Goal: Task Accomplishment & Management: Manage account settings

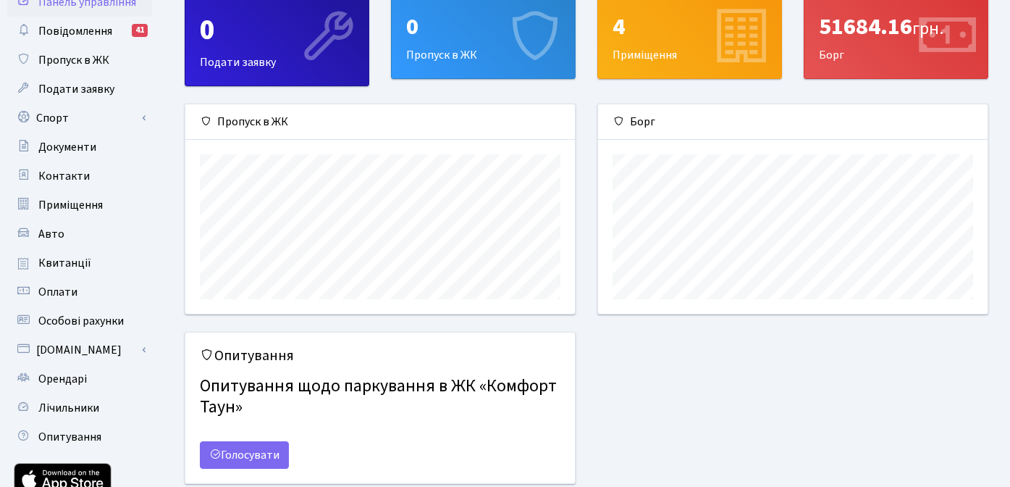
scroll to position [165, 0]
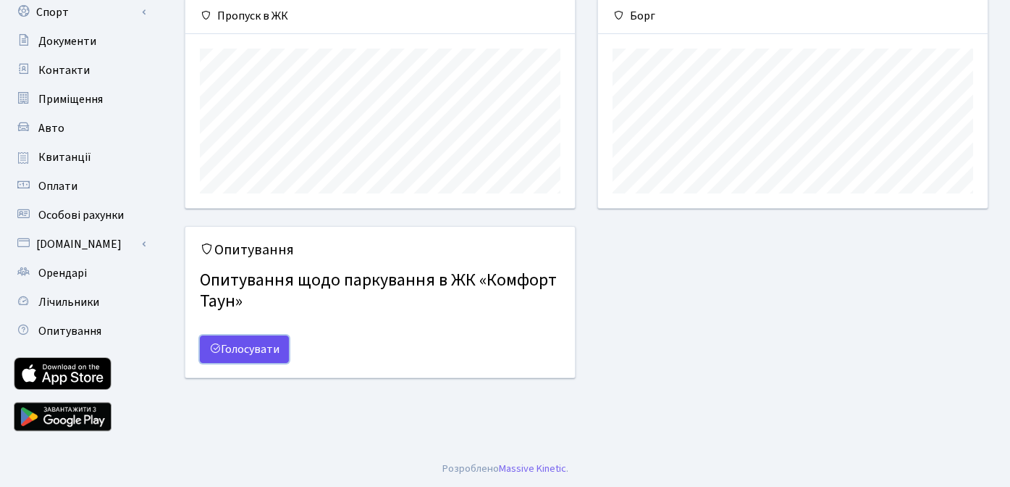
click at [250, 349] on link "Голосувати" at bounding box center [244, 349] width 89 height 28
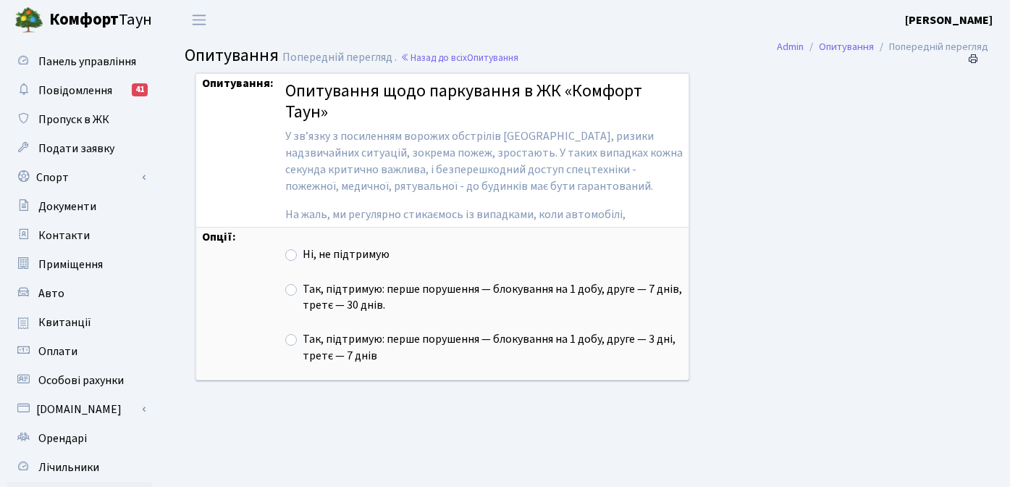
click at [776, 298] on div "Опитування: Опитування щодо паркування в ЖК «Комфорт Таун» У звʼязку з посиленн…" at bounding box center [571, 235] width 773 height 326
click at [942, 12] on b "Березняк [PERSON_NAME] Ф." at bounding box center [949, 20] width 88 height 16
click at [883, 78] on link "Вийти" at bounding box center [920, 79] width 144 height 22
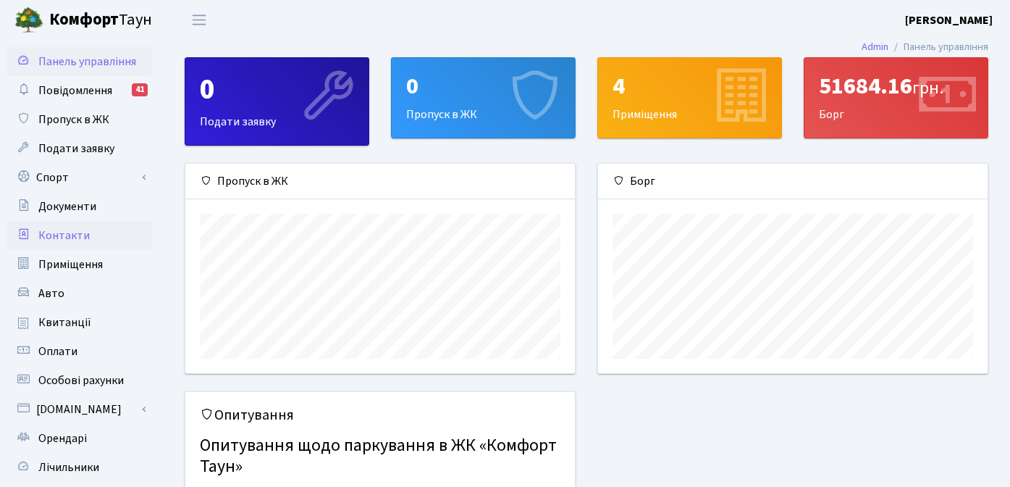
scroll to position [3, 0]
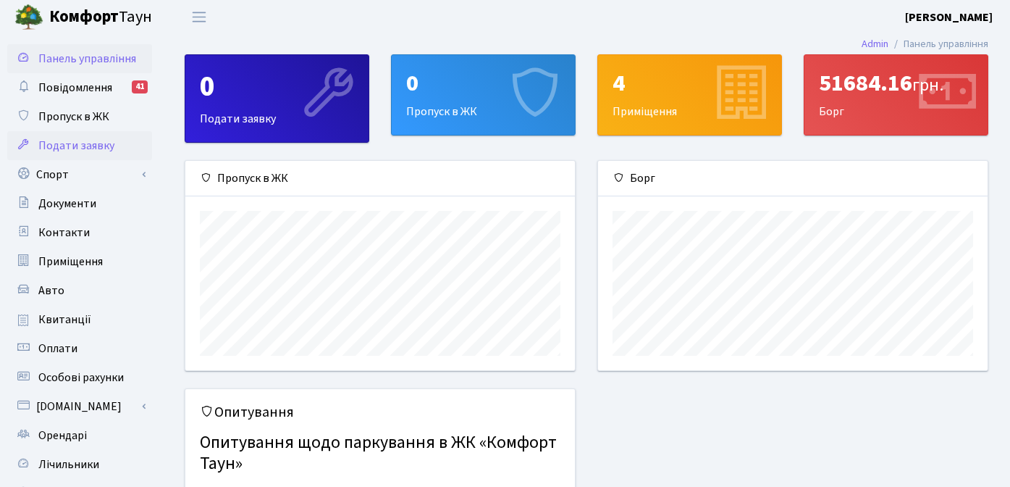
click at [87, 154] on link "Подати заявку" at bounding box center [79, 145] width 145 height 29
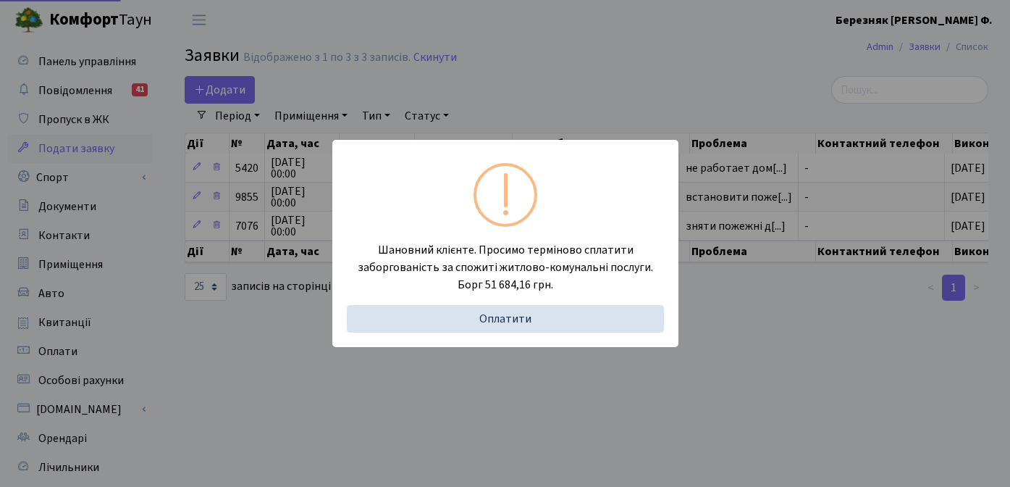
select select "25"
click at [792, 394] on div "Шановний клієнте. Просимо терміново сплатити заборгованість за спожиті житлово-…" at bounding box center [505, 243] width 1010 height 487
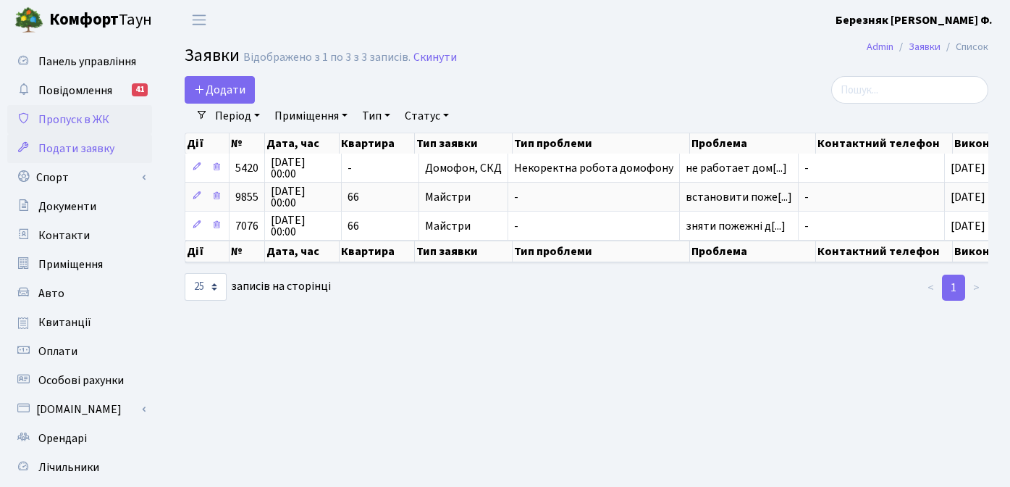
click at [67, 123] on span "Пропуск в ЖК" at bounding box center [73, 120] width 71 height 16
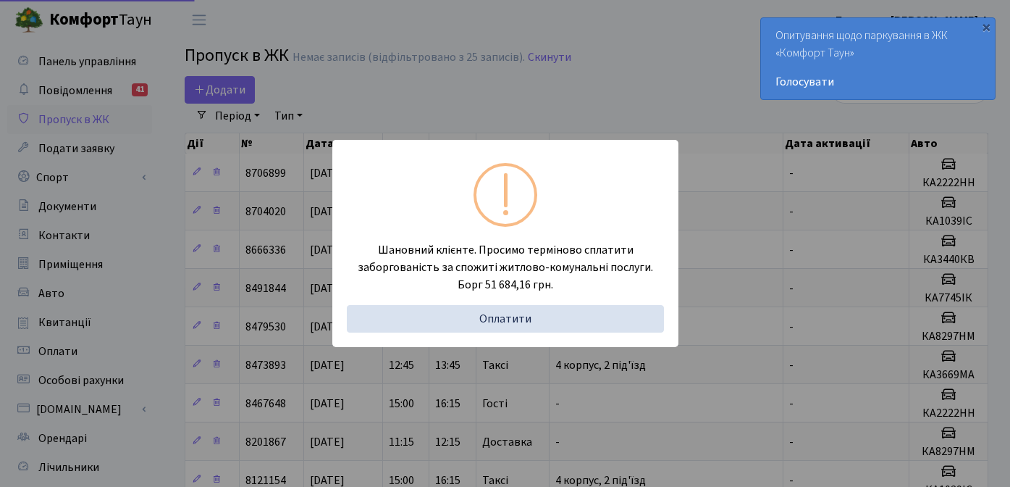
select select "25"
click at [404, 103] on div "Шановний клієнте. Просимо терміново сплатити заборгованість за спожиті житлово-…" at bounding box center [505, 243] width 1010 height 487
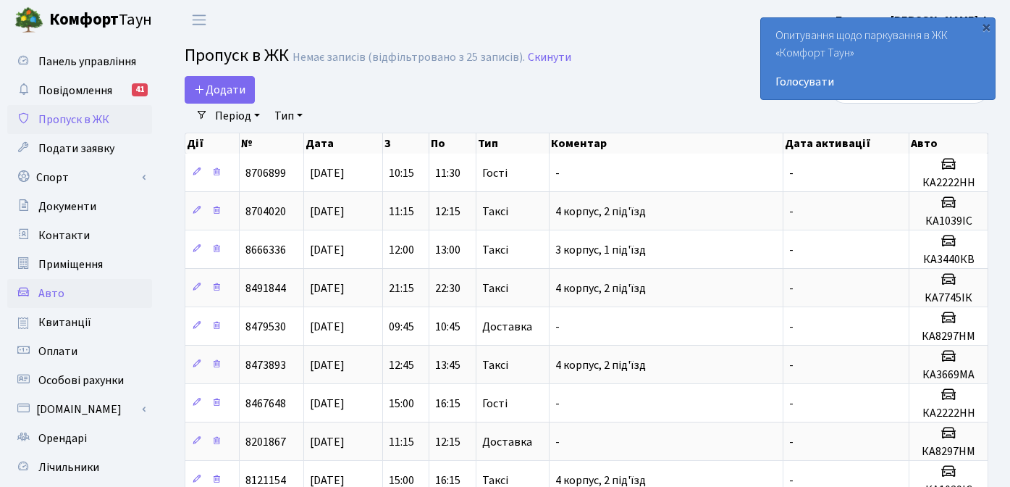
click at [48, 295] on span "Авто" at bounding box center [51, 293] width 26 height 16
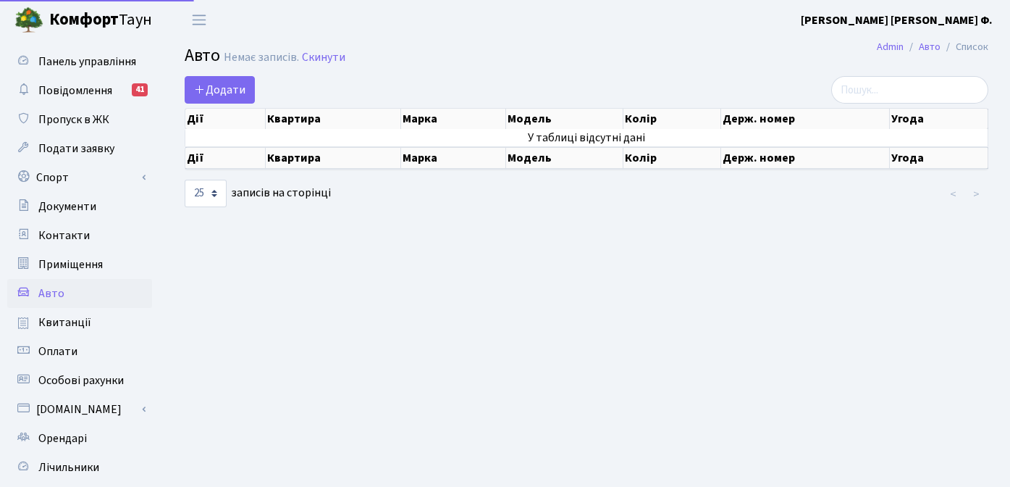
select select "25"
click at [224, 86] on span "Додати" at bounding box center [219, 90] width 51 height 16
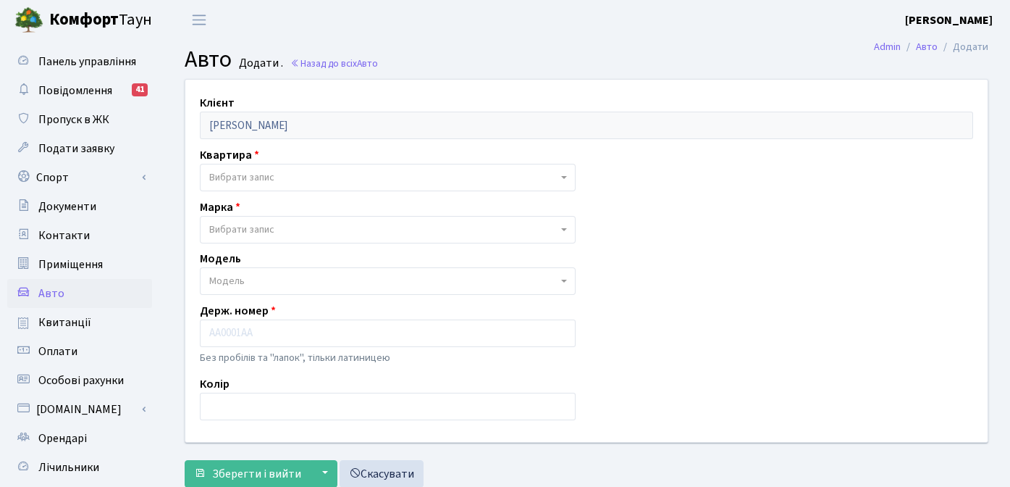
click at [788, 42] on main "Admin Авто Додати Авто Додати . Назад до всіх Авто Клієнт [PERSON_NAME] Квартир…" at bounding box center [586, 328] width 847 height 576
click at [950, 13] on b "[PERSON_NAME]" at bounding box center [949, 20] width 88 height 16
click at [897, 72] on link "Вийти" at bounding box center [920, 79] width 144 height 22
